Goal: Information Seeking & Learning: Learn about a topic

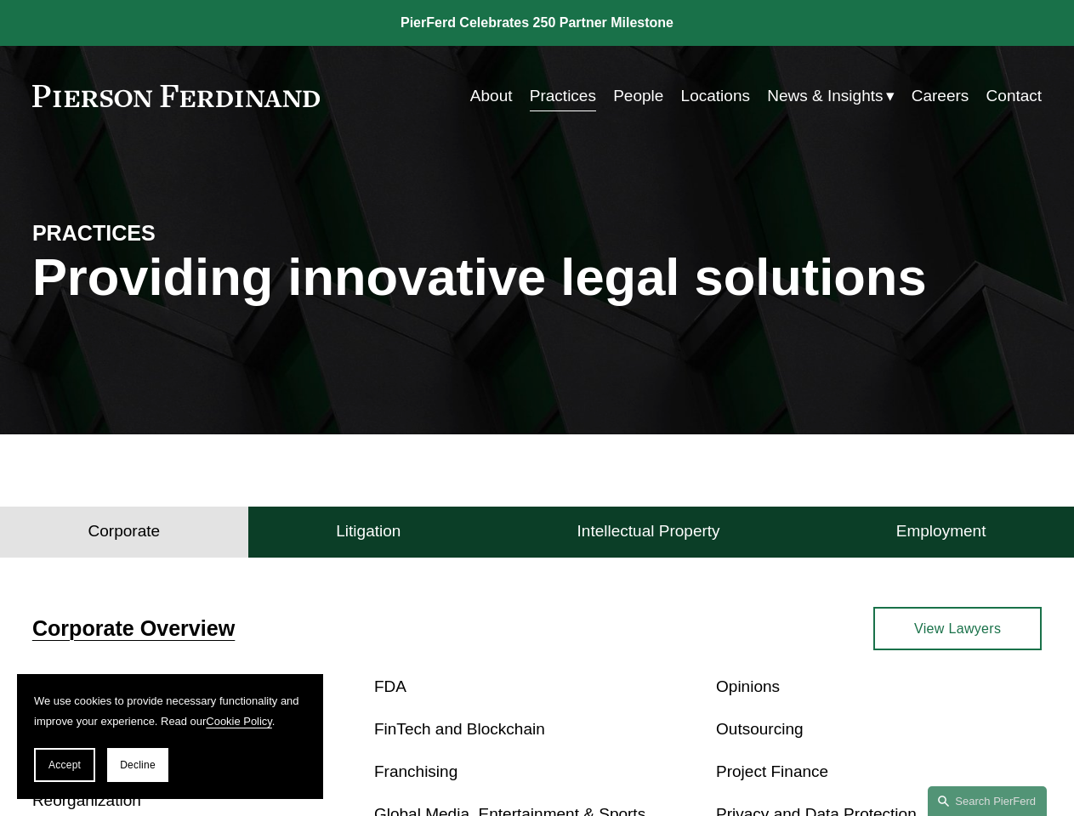
click at [65, 765] on span "Accept" at bounding box center [64, 765] width 32 height 12
click at [138, 765] on p "Bankruptcy, Financial Restructuring, and Reorganization" at bounding box center [195, 787] width 326 height 59
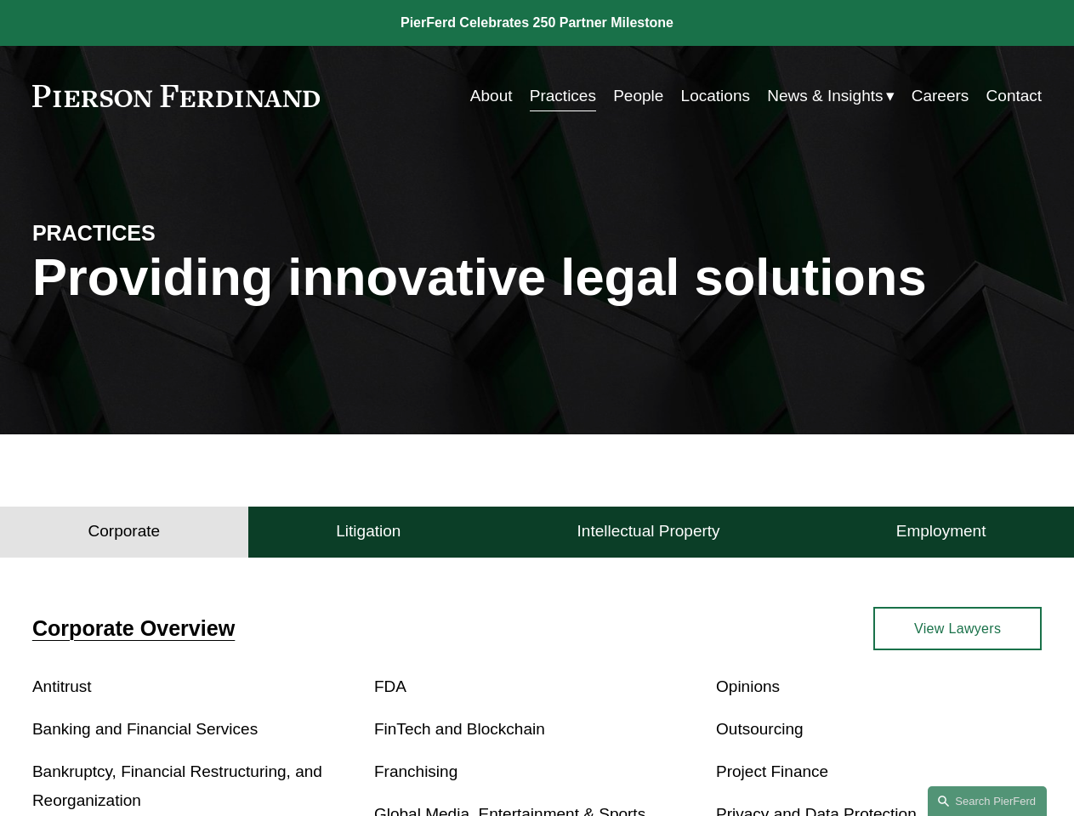
click at [124, 537] on h4 "Corporate" at bounding box center [124, 531] width 72 height 20
click at [368, 537] on h4 "Litigation" at bounding box center [368, 531] width 65 height 20
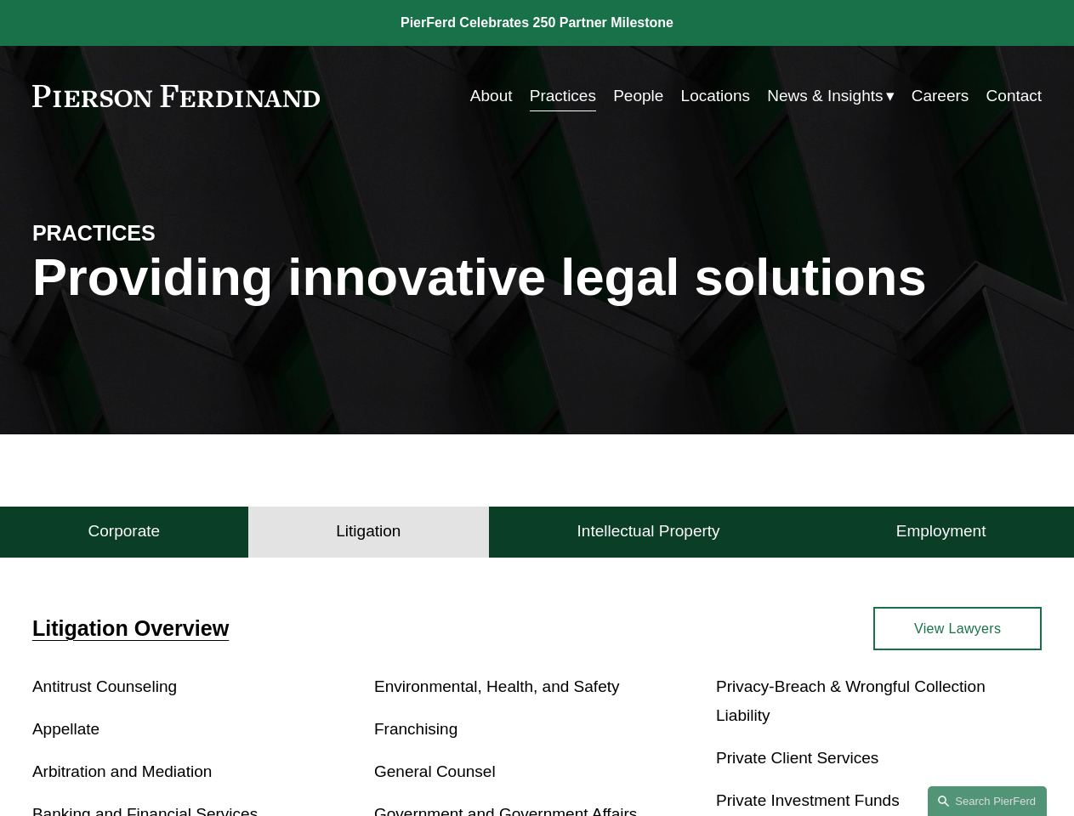
click at [648, 537] on h4 "Intellectual Property" at bounding box center [648, 531] width 143 height 20
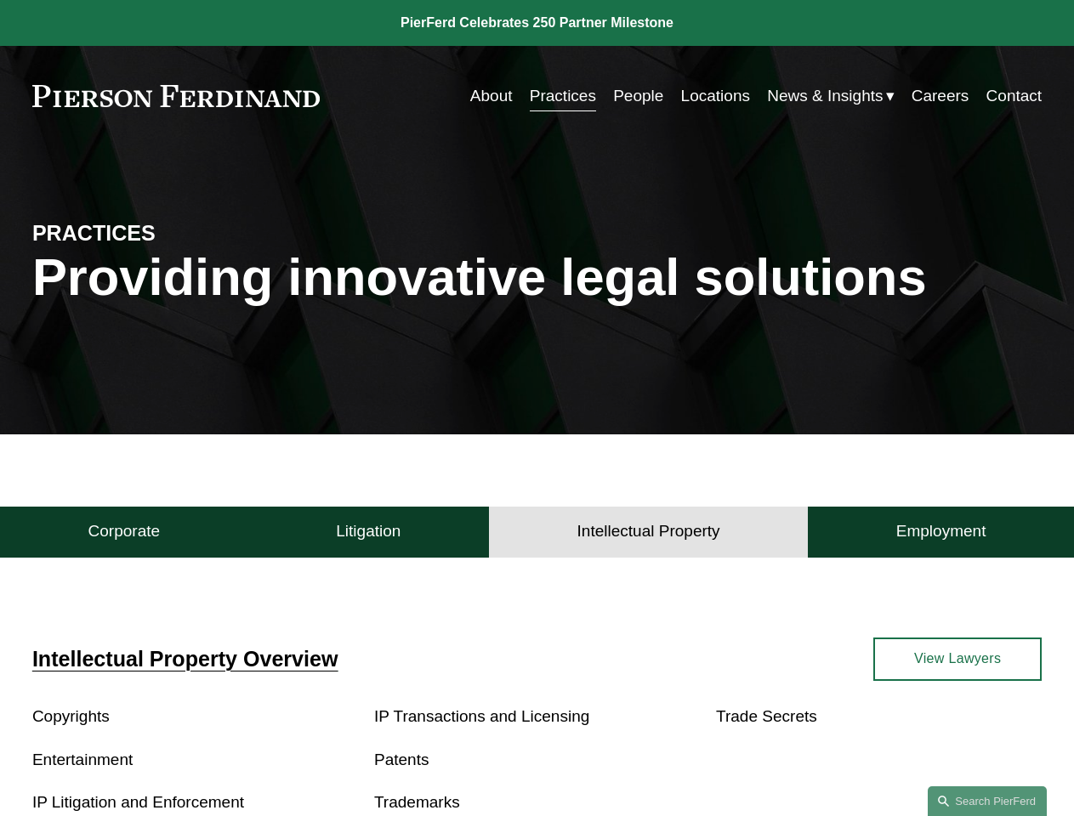
click at [940, 537] on h4 "Employment" at bounding box center [941, 531] width 90 height 20
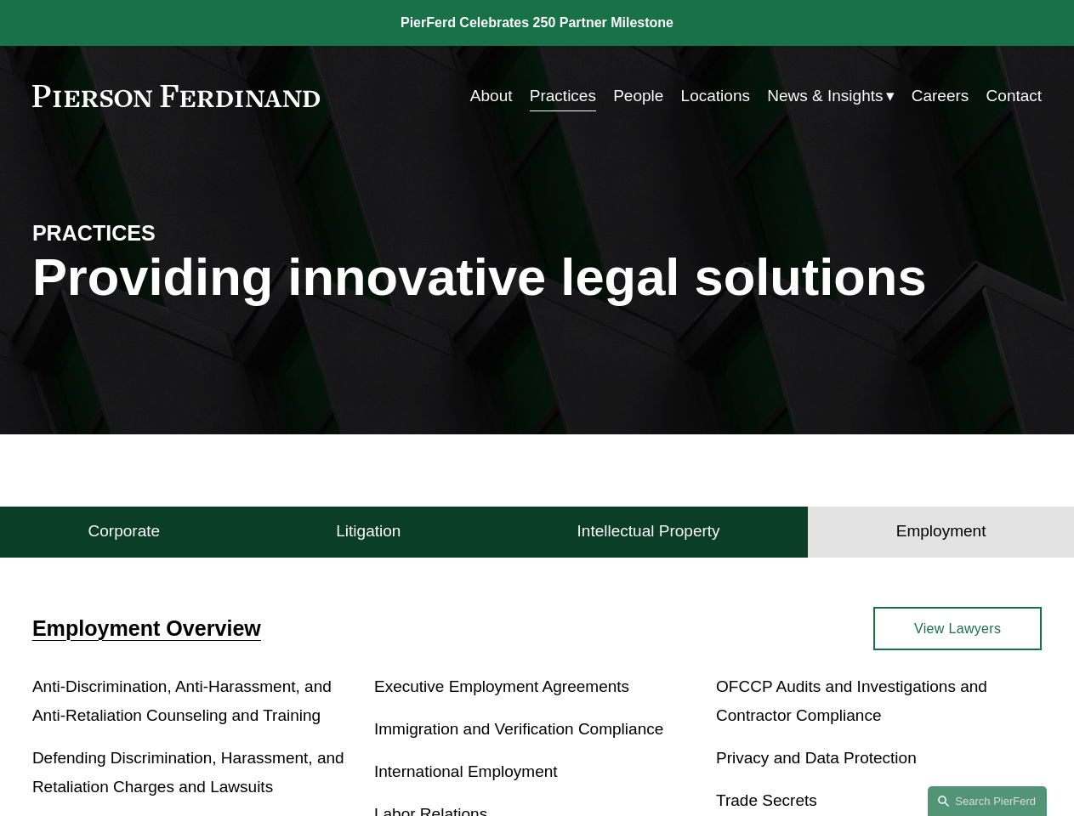
click at [987, 801] on link "Search this site" at bounding box center [987, 801] width 119 height 30
